Goal: Task Accomplishment & Management: Complete application form

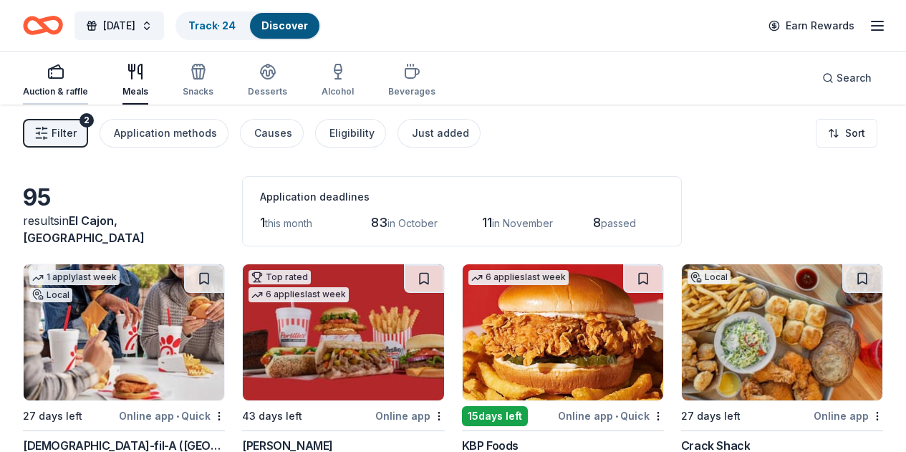
click at [77, 76] on div "button" at bounding box center [55, 71] width 65 height 17
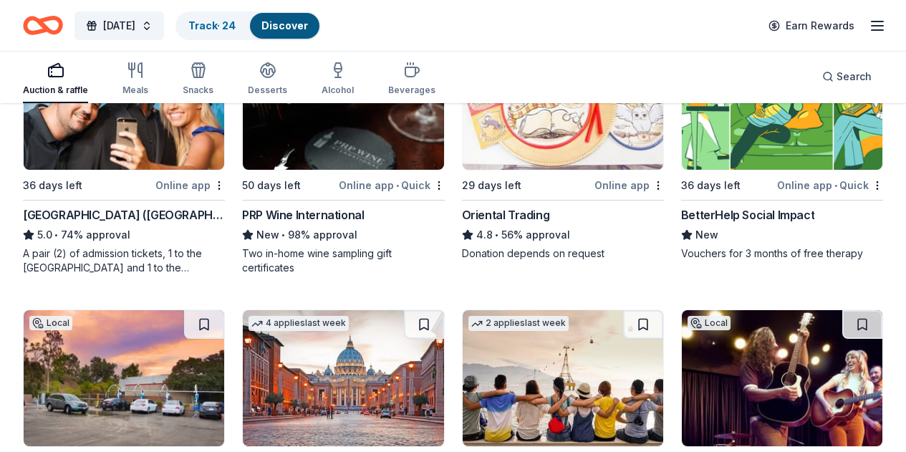
scroll to position [156, 0]
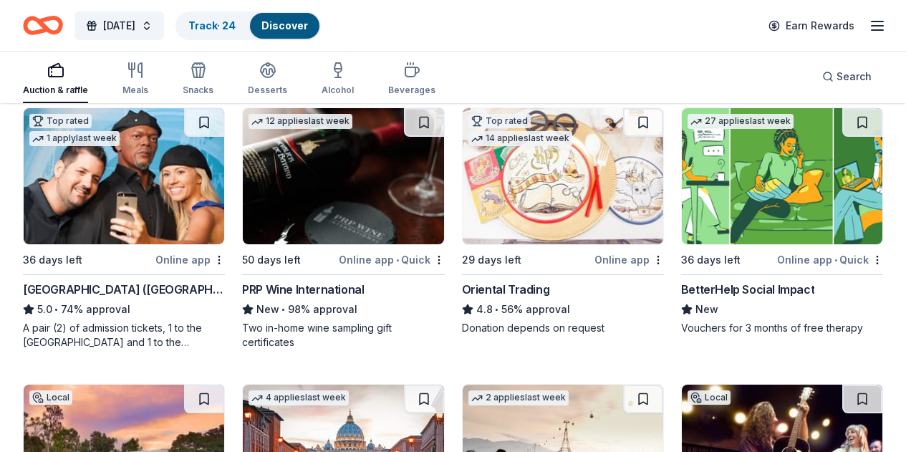
click at [224, 385] on img at bounding box center [124, 453] width 201 height 136
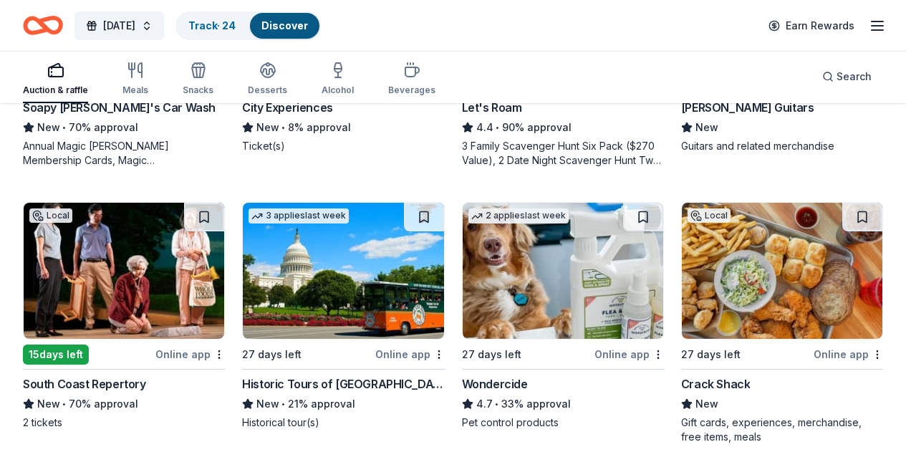
scroll to position [456, 0]
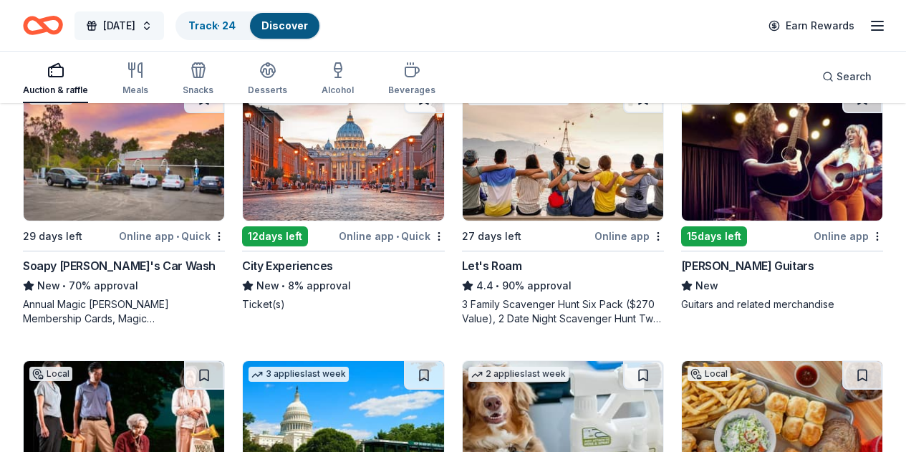
click at [164, 31] on button "Thanksgiving 2025" at bounding box center [119, 25] width 90 height 29
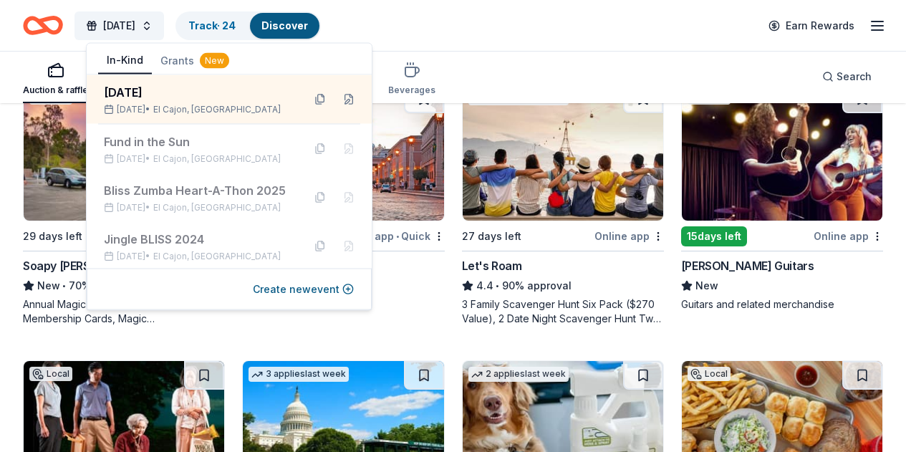
click at [185, 62] on button "Grants New" at bounding box center [195, 61] width 86 height 26
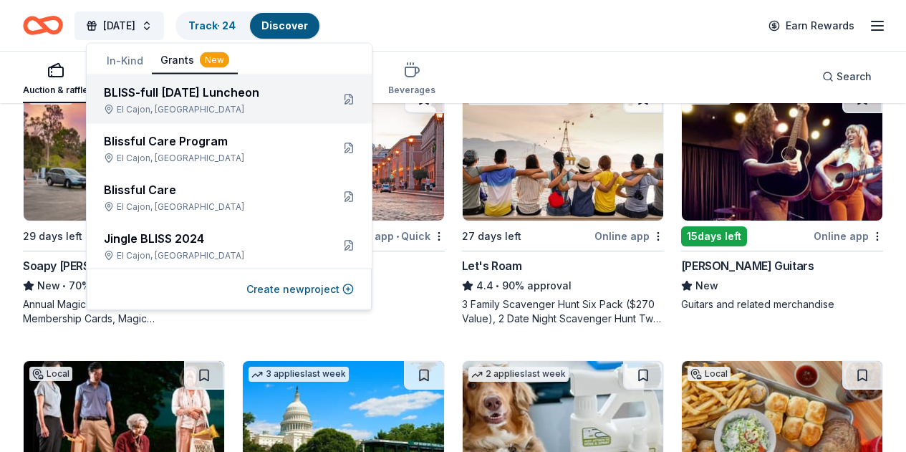
click at [179, 99] on div "BLISS-full [DATE] Luncheon" at bounding box center [212, 92] width 216 height 17
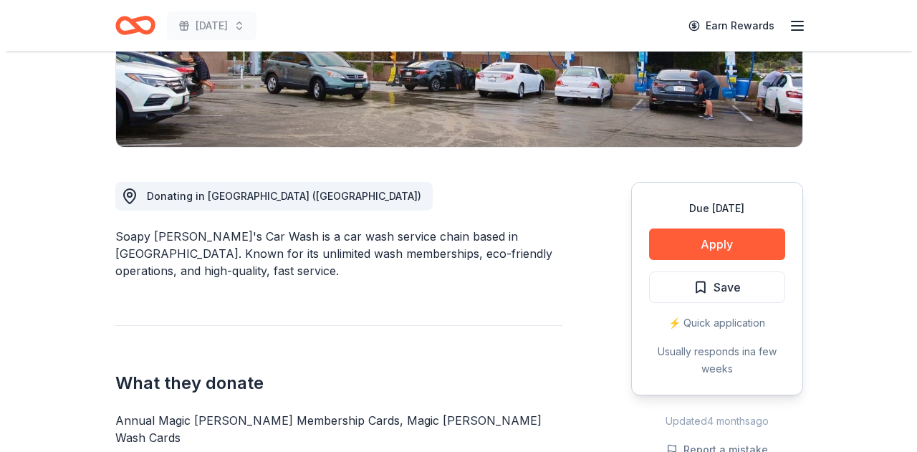
scroll to position [241, 0]
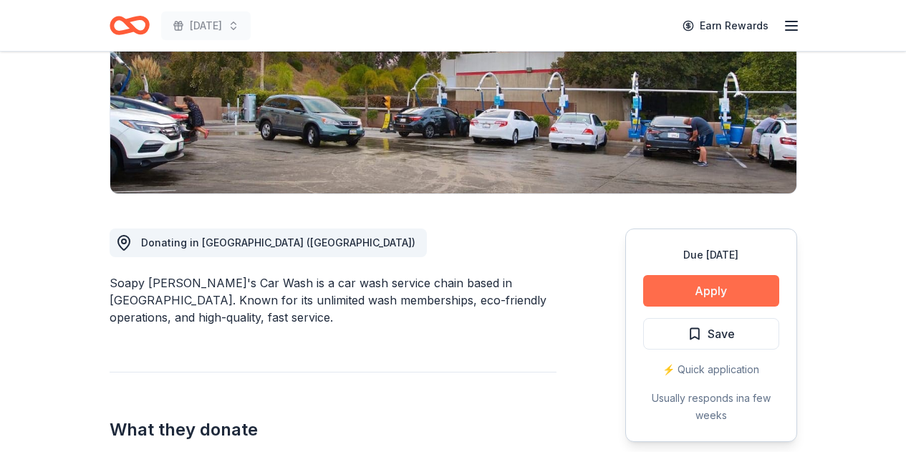
click at [673, 286] on button "Apply" at bounding box center [711, 291] width 136 height 32
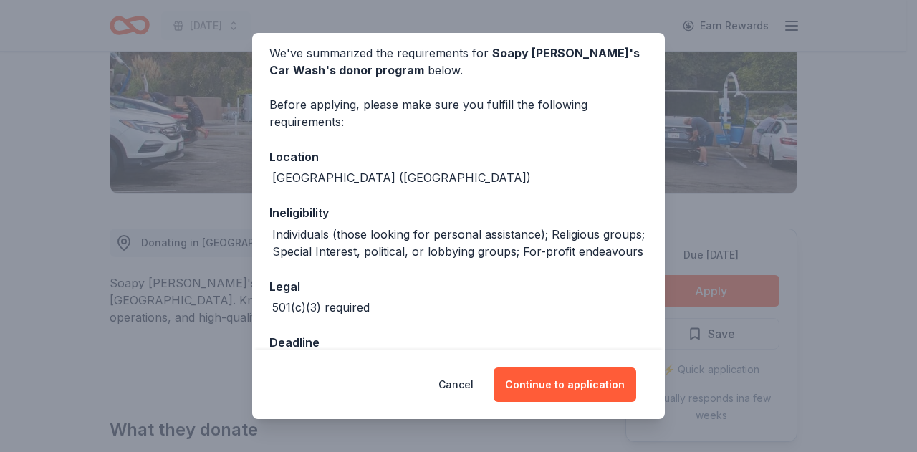
scroll to position [173, 0]
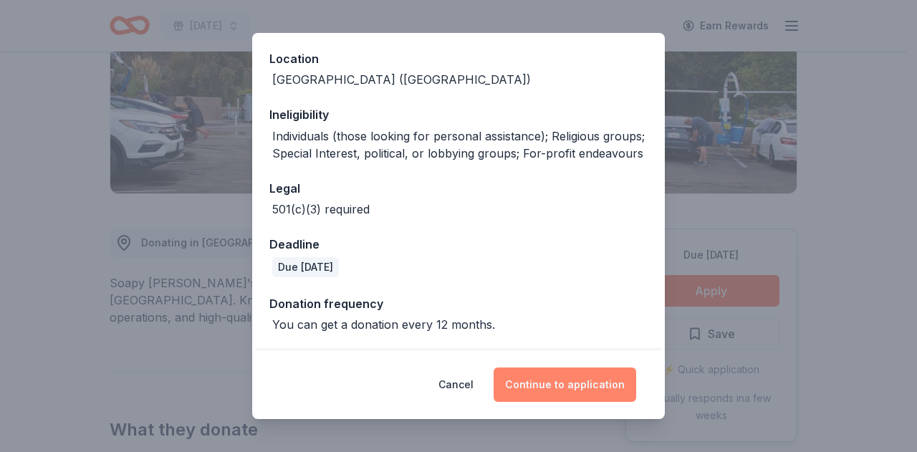
click at [557, 380] on button "Continue to application" at bounding box center [565, 384] width 143 height 34
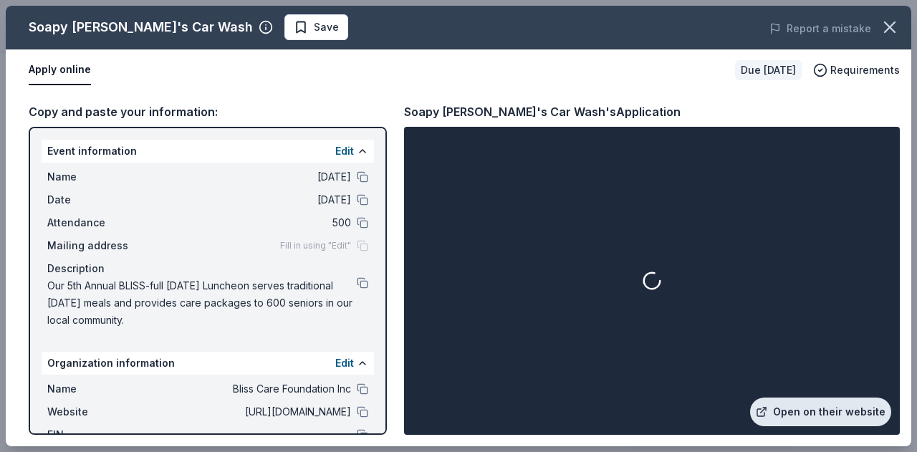
click at [786, 405] on link "Open on their website" at bounding box center [820, 412] width 141 height 29
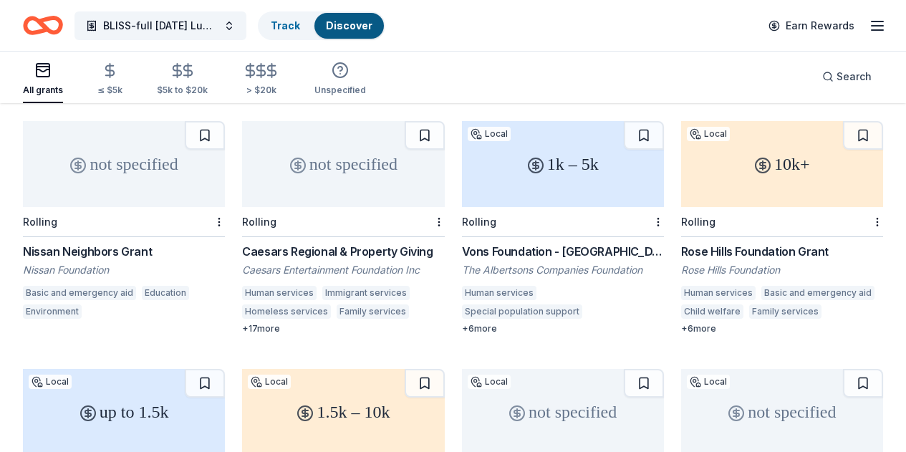
scroll to position [87, 0]
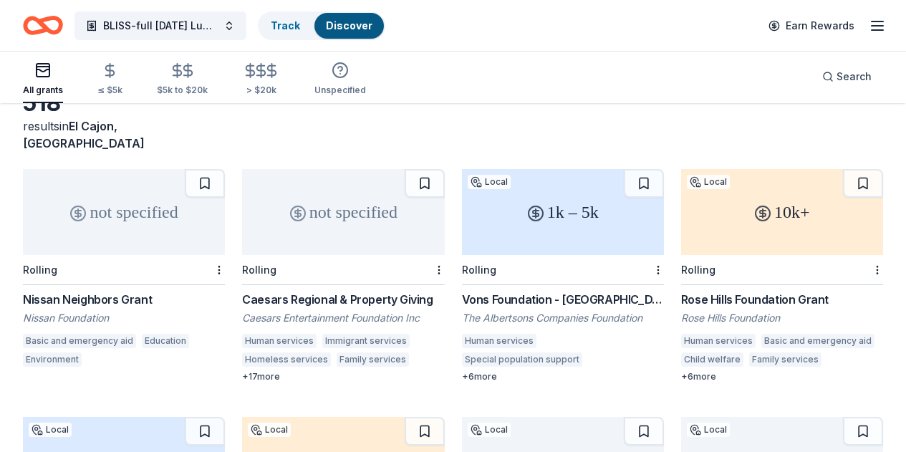
click at [225, 417] on div "up to 1.5k" at bounding box center [124, 460] width 202 height 86
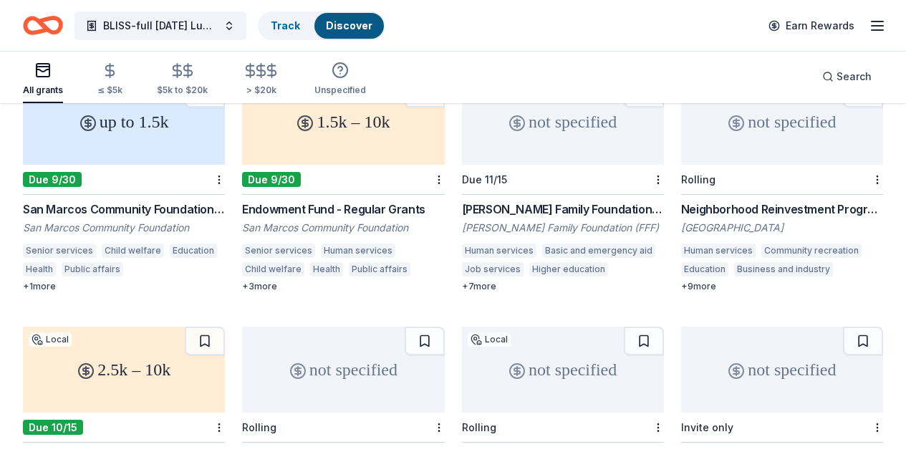
scroll to position [428, 0]
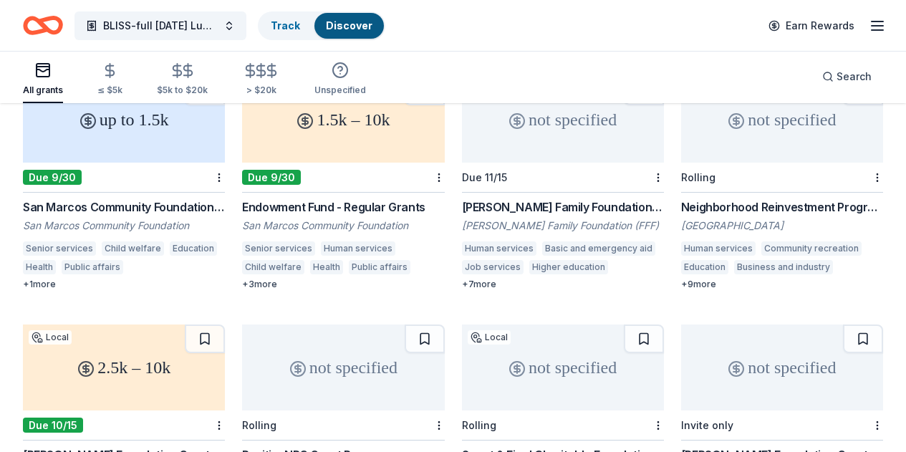
click at [225, 324] on div "2.5k – 10k" at bounding box center [124, 367] width 202 height 86
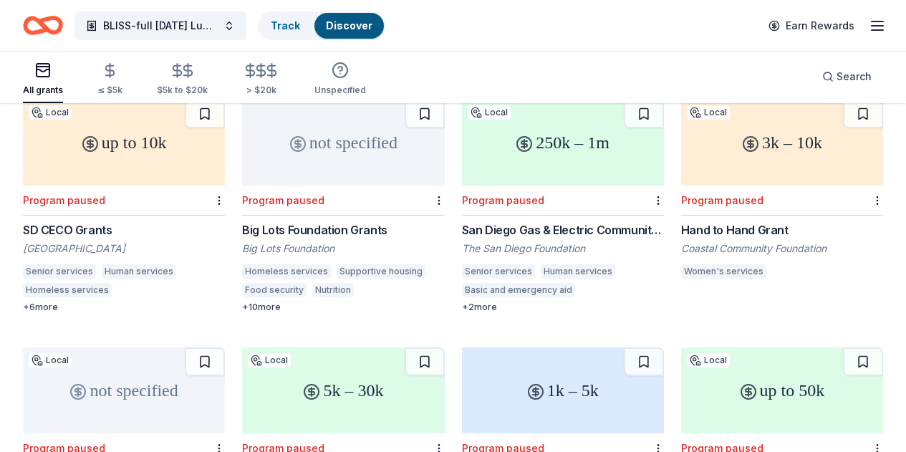
scroll to position [1397, 0]
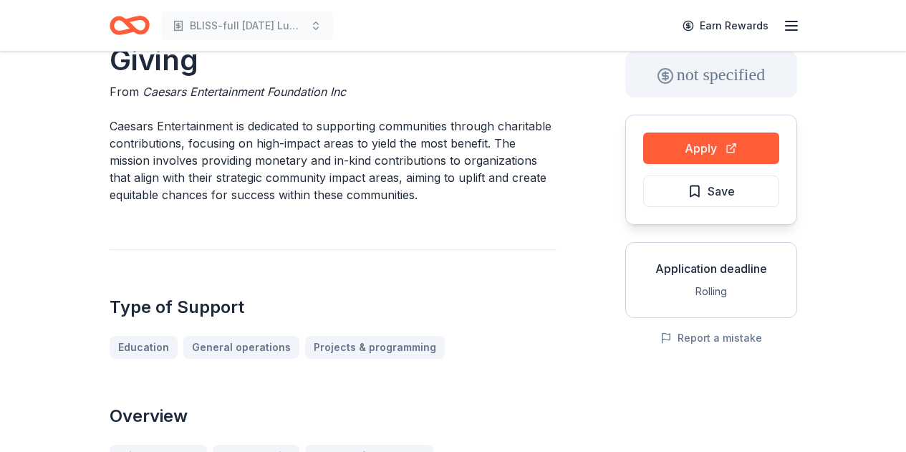
scroll to position [143, 0]
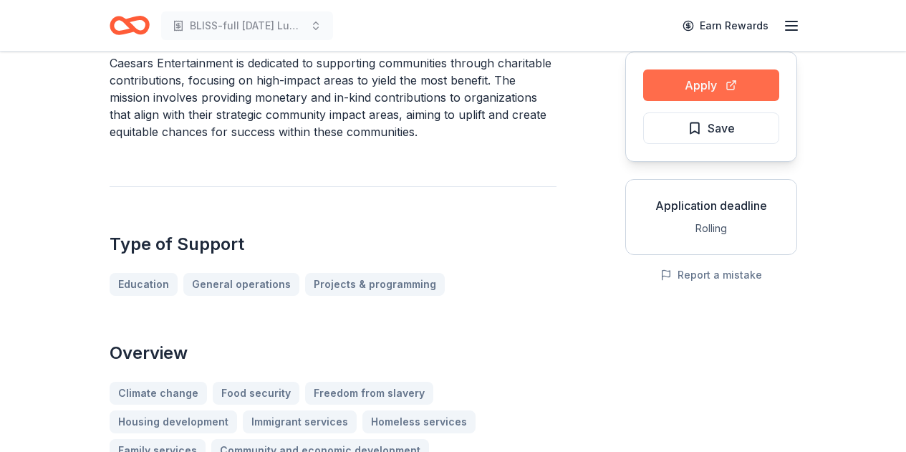
click at [657, 90] on button "Apply" at bounding box center [711, 85] width 136 height 32
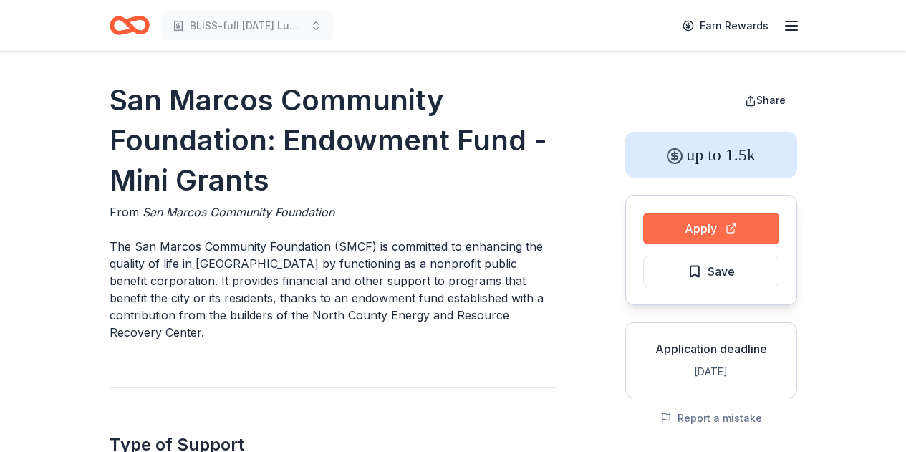
click at [667, 227] on button "Apply" at bounding box center [711, 229] width 136 height 32
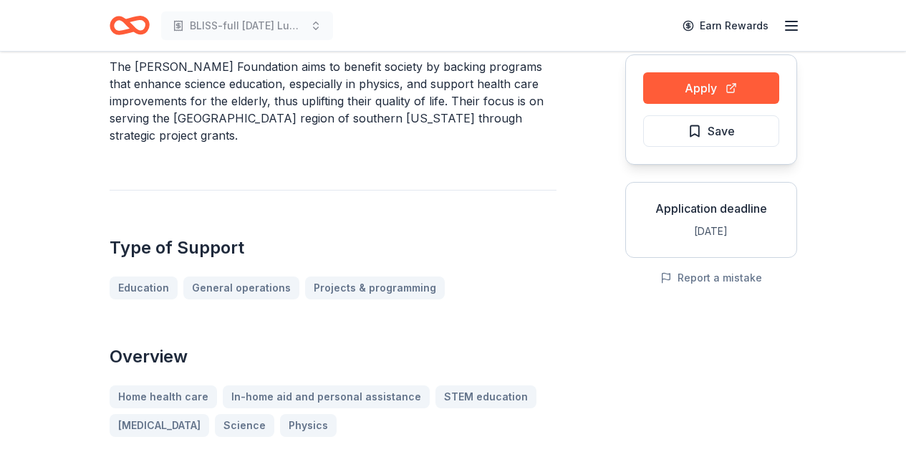
scroll to position [133, 0]
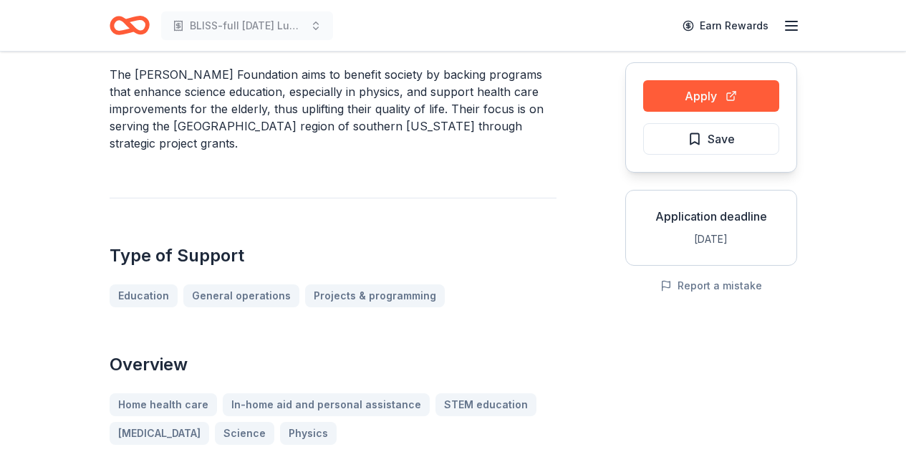
drag, startPoint x: 396, startPoint y: 70, endPoint x: 397, endPoint y: 153, distance: 82.4
drag, startPoint x: 319, startPoint y: 92, endPoint x: 325, endPoint y: 139, distance: 47.0
click at [325, 139] on p "The Julius Sumner Miller Foundation aims to benefit society by backing programs…" at bounding box center [333, 109] width 447 height 86
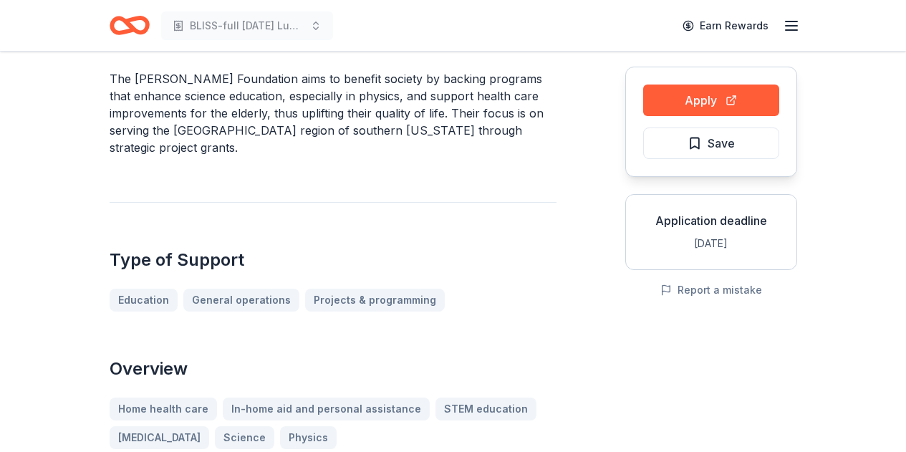
scroll to position [45, 0]
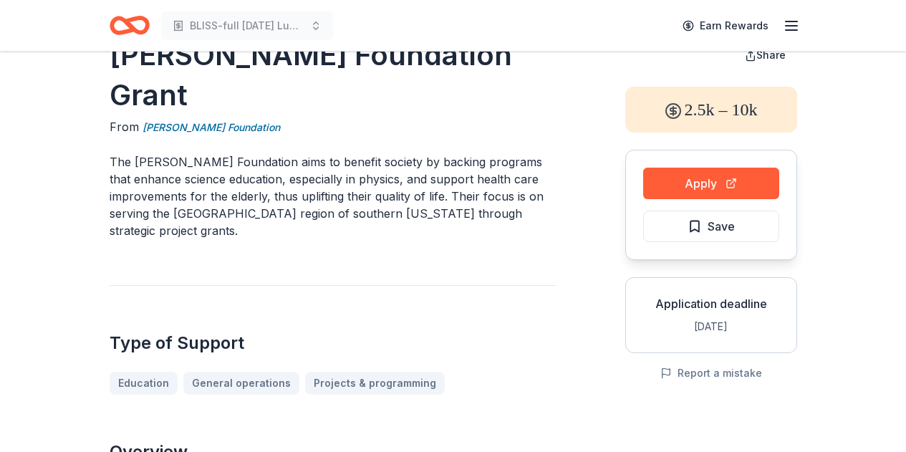
drag, startPoint x: 131, startPoint y: 163, endPoint x: 192, endPoint y: 244, distance: 100.7
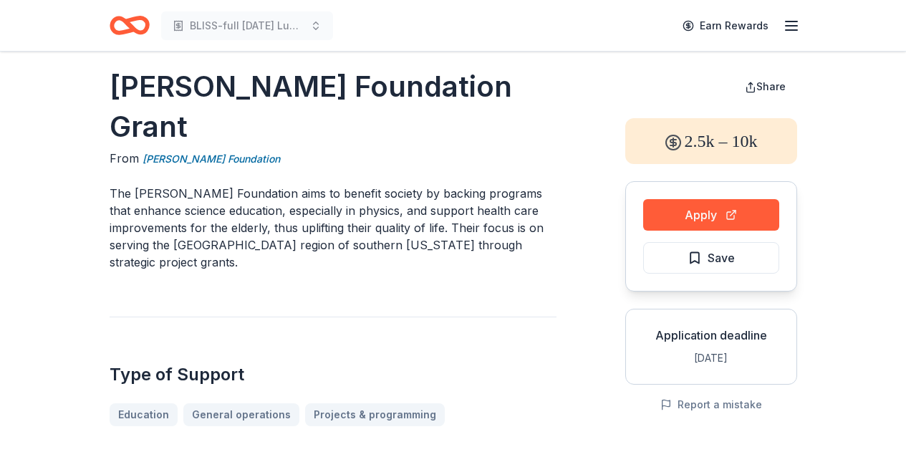
scroll to position [9, 0]
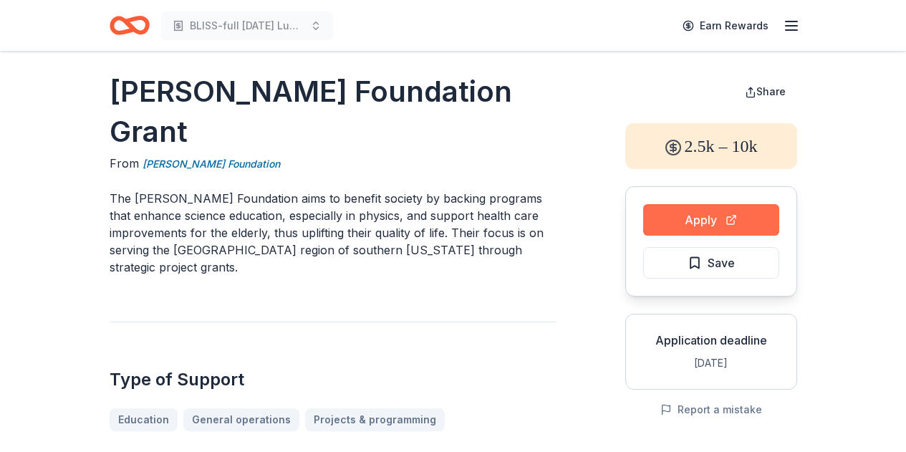
click at [686, 213] on button "Apply" at bounding box center [711, 220] width 136 height 32
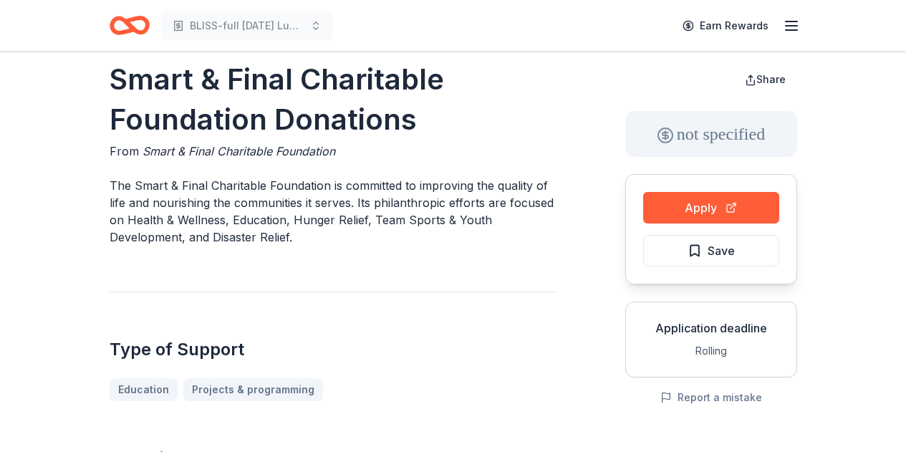
scroll to position [22, 0]
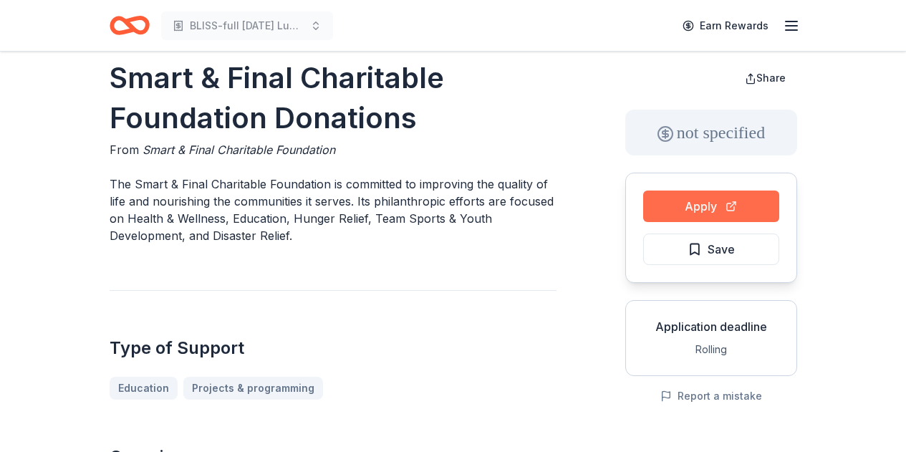
click at [692, 208] on button "Apply" at bounding box center [711, 207] width 136 height 32
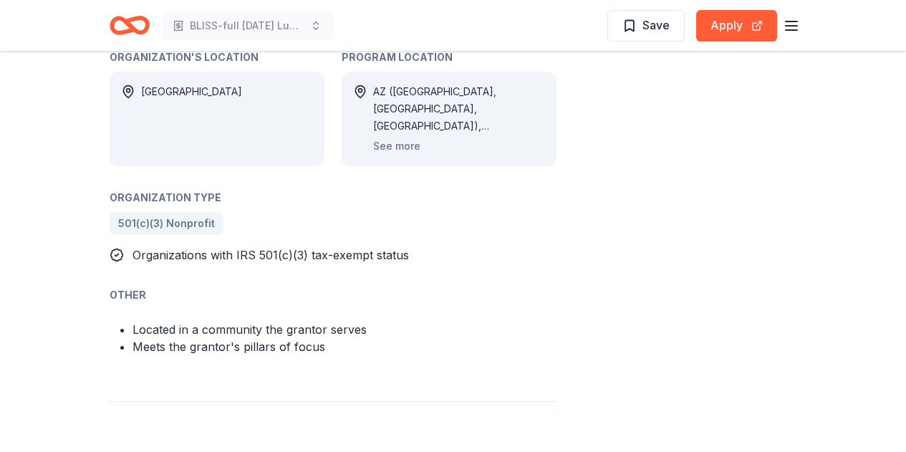
scroll to position [787, 0]
